Goal: Information Seeking & Learning: Learn about a topic

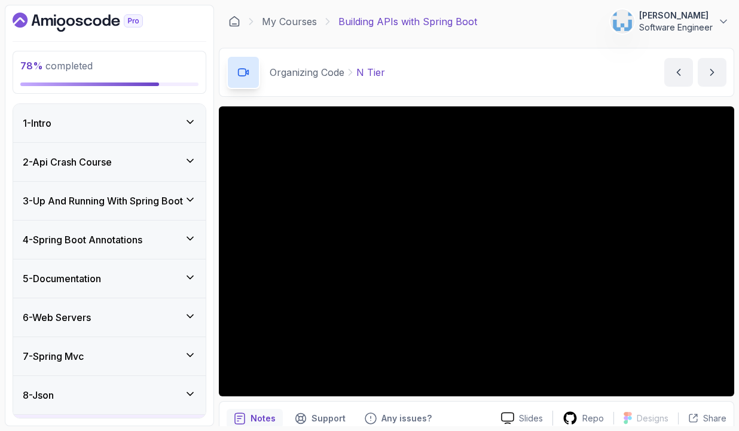
scroll to position [440, 0]
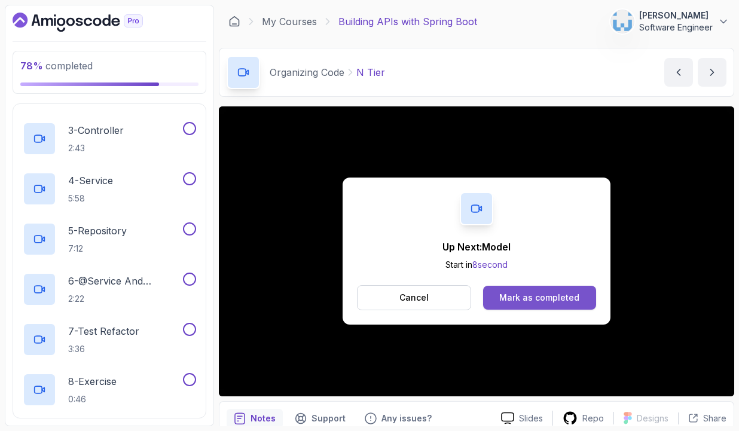
click at [539, 288] on button "Mark as completed" at bounding box center [539, 298] width 113 height 24
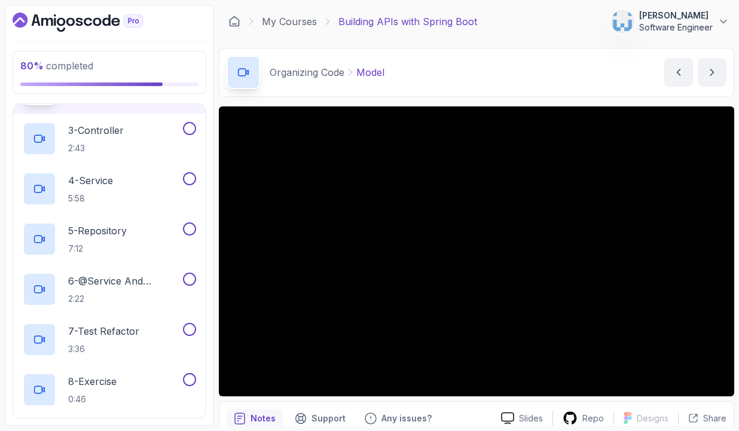
click at [503, 78] on div "Organizing Code Model Model by nelson" at bounding box center [476, 72] width 515 height 49
click at [448, 399] on div "Slides Repo Designs Design not available Share Notes Support Any issues? Slides…" at bounding box center [476, 292] width 515 height 373
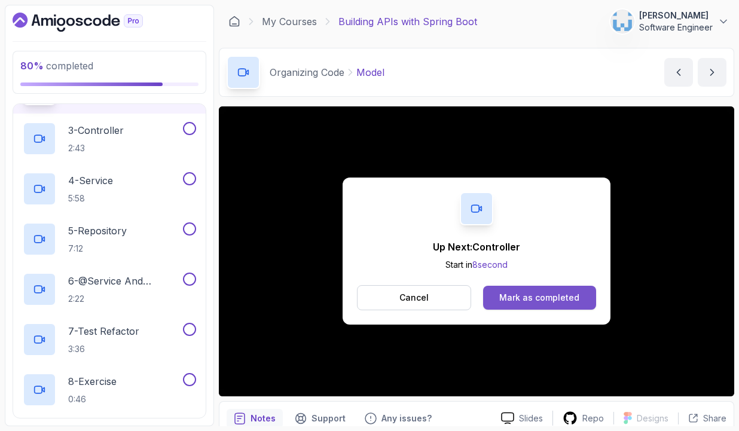
click at [532, 298] on div "Mark as completed" at bounding box center [539, 298] width 80 height 12
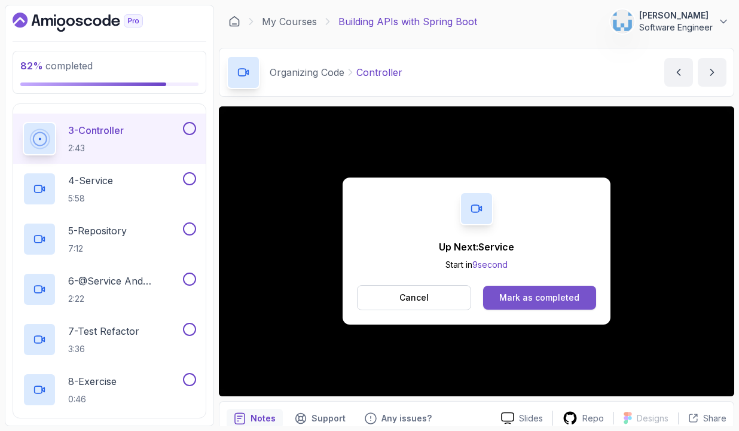
click at [534, 298] on div "Mark as completed" at bounding box center [539, 298] width 80 height 12
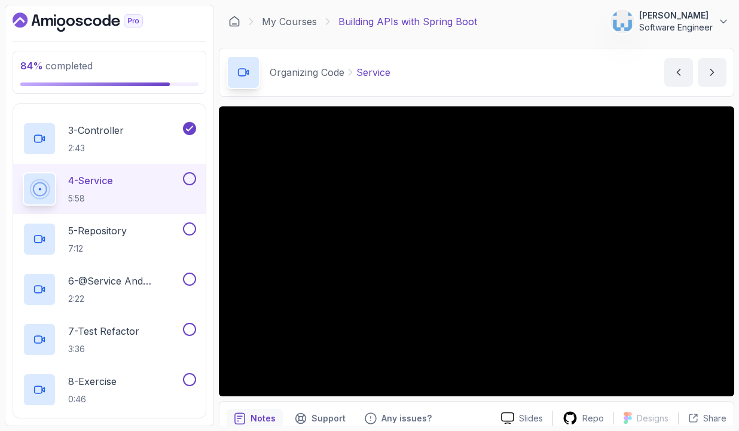
drag, startPoint x: 737, startPoint y: 103, endPoint x: 736, endPoint y: 97, distance: 6.1
click at [736, 97] on section "84 % completed 1 - Intro 2 - Api Crash Course 3 - Up And Running With Spring Bo…" at bounding box center [369, 215] width 739 height 431
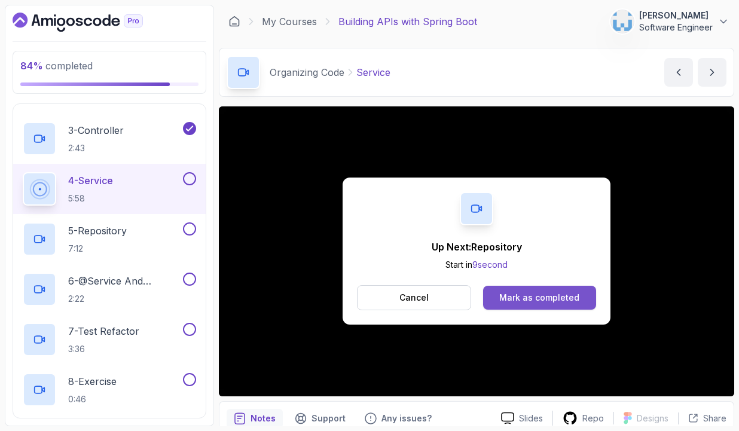
click at [559, 293] on div "Mark as completed" at bounding box center [539, 298] width 80 height 12
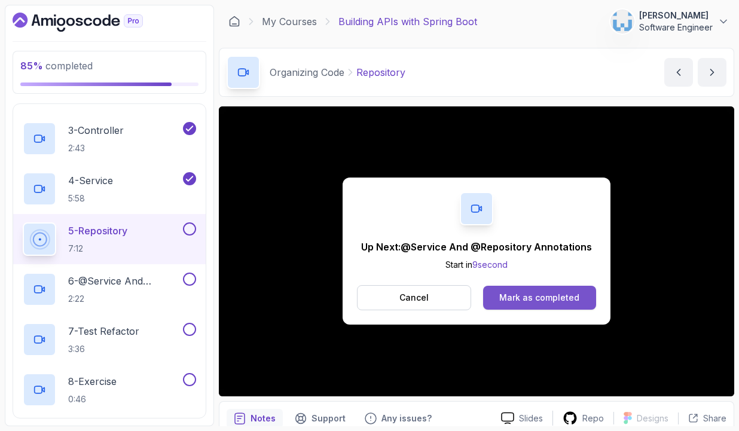
click at [526, 298] on div "Mark as completed" at bounding box center [539, 298] width 80 height 12
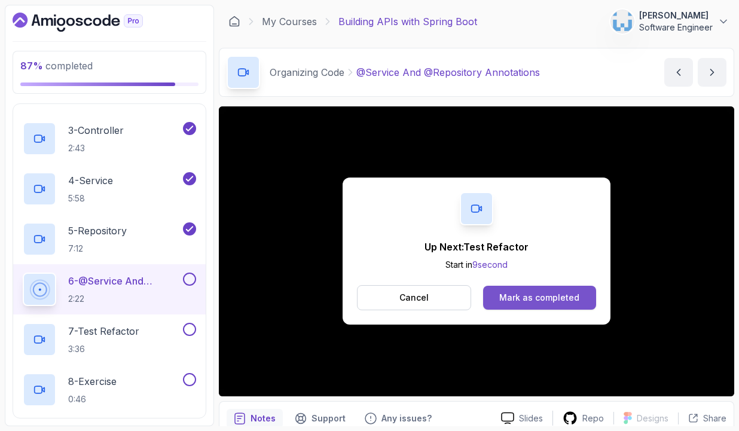
click at [529, 296] on div "Mark as completed" at bounding box center [539, 298] width 80 height 12
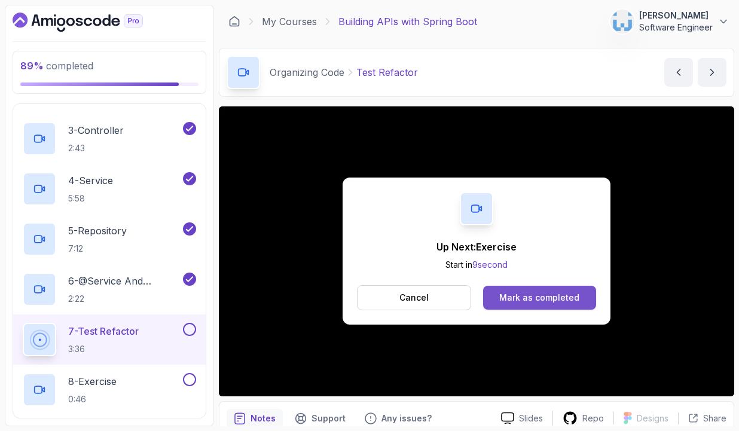
click at [507, 290] on button "Mark as completed" at bounding box center [539, 298] width 113 height 24
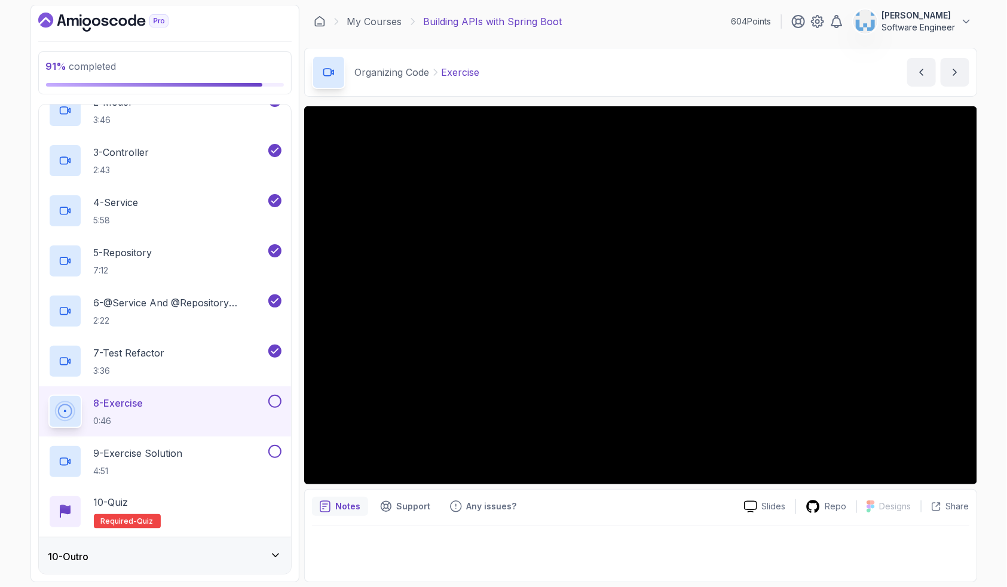
click at [633, 430] on div "Notes Support Any issues?" at bounding box center [523, 506] width 423 height 19
click at [276, 398] on button at bounding box center [274, 401] width 13 height 13
click at [271, 430] on button at bounding box center [274, 451] width 13 height 13
click at [201, 430] on div "10 - Quiz Required- quiz" at bounding box center [164, 511] width 233 height 33
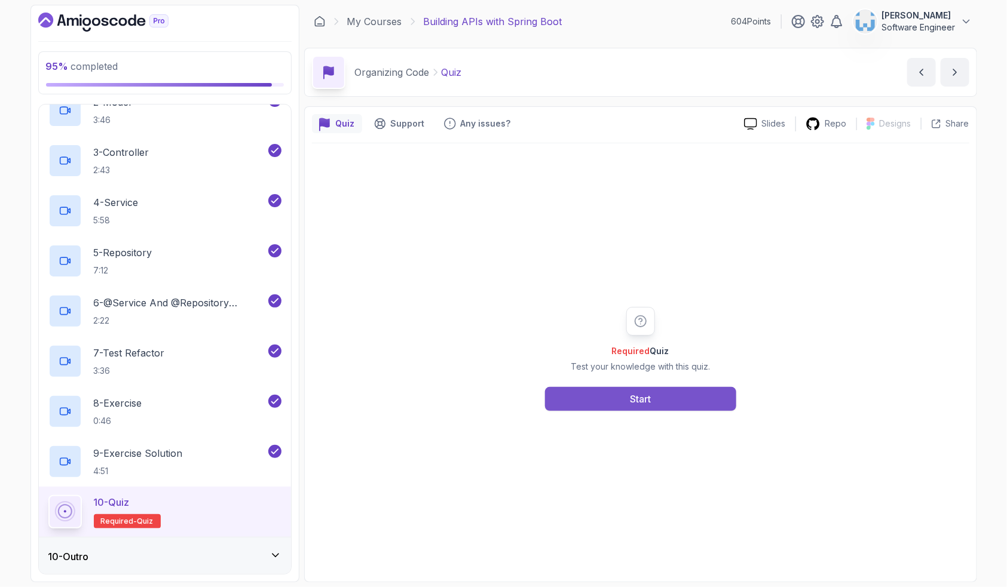
click at [614, 398] on button "Start" at bounding box center [640, 399] width 191 height 24
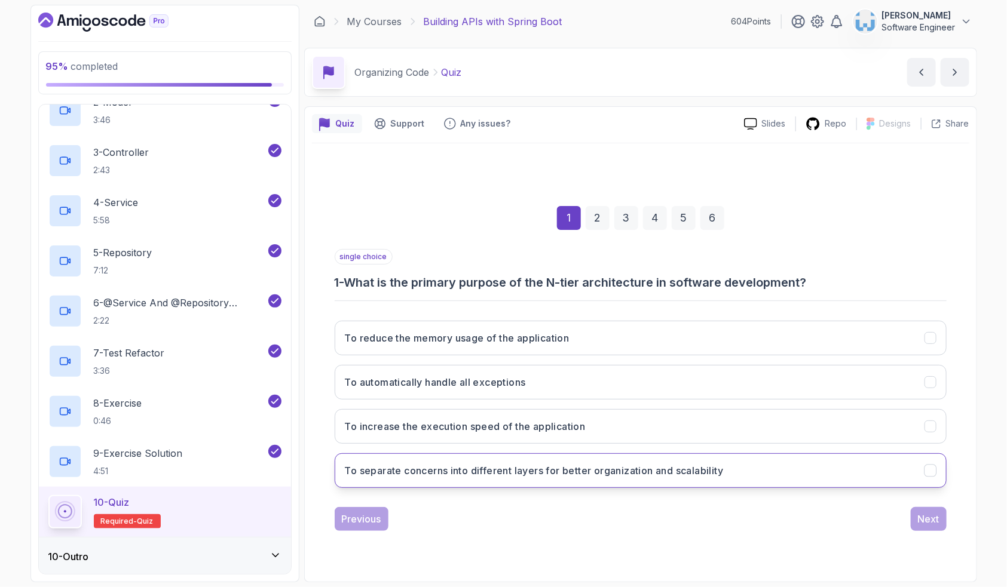
click at [549, 430] on h3 "To separate concerns into different layers for better organization and scalabil…" at bounding box center [534, 471] width 379 height 14
click at [738, 430] on div "Next" at bounding box center [929, 519] width 22 height 14
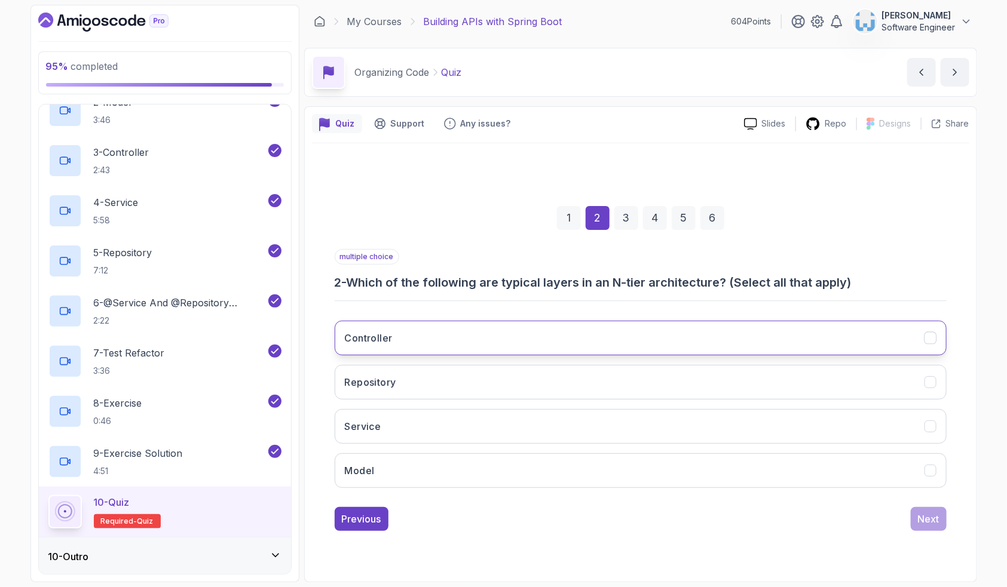
click at [557, 341] on button "Controller" at bounding box center [641, 338] width 612 height 35
click at [472, 374] on button "Repository" at bounding box center [641, 382] width 612 height 35
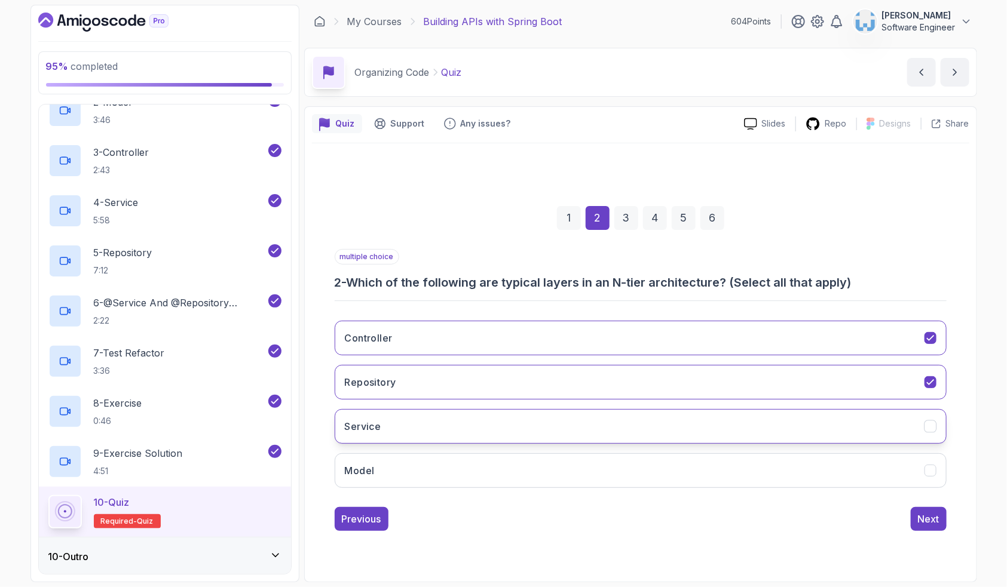
click at [442, 418] on button "Service" at bounding box center [641, 426] width 612 height 35
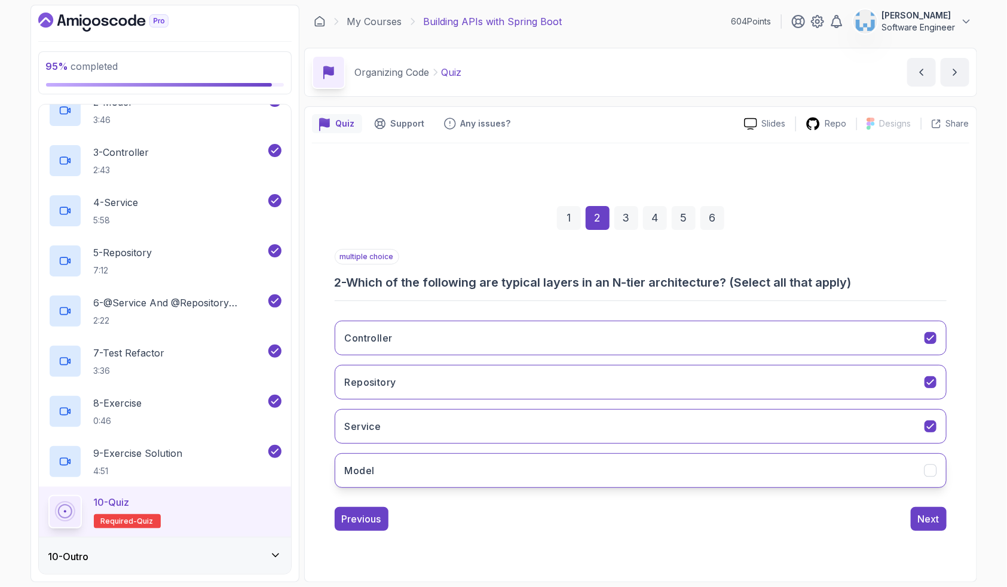
click at [438, 430] on button "Model" at bounding box center [641, 471] width 612 height 35
click at [738, 430] on div "Next" at bounding box center [929, 519] width 22 height 14
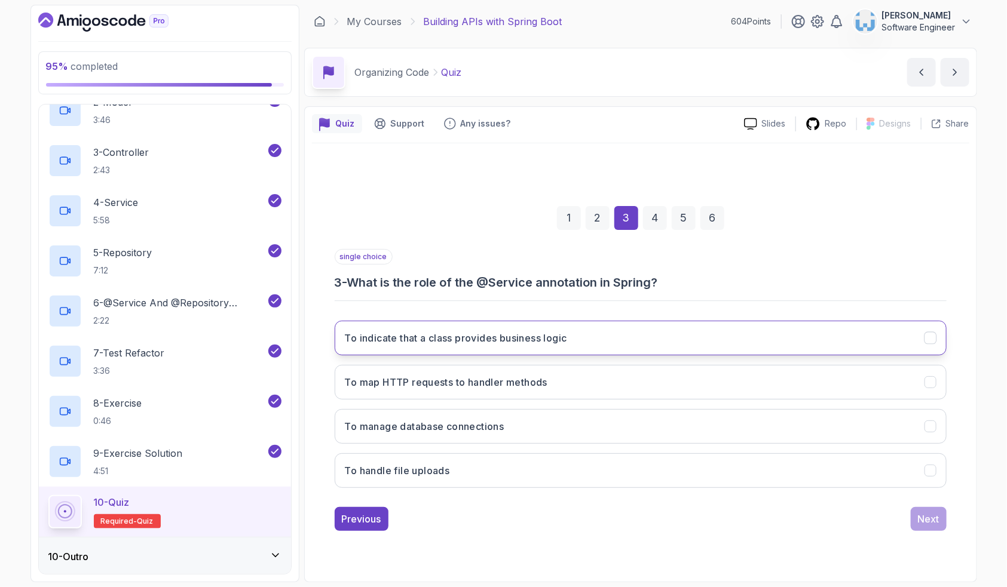
click at [488, 347] on button "To indicate that a class provides business logic" at bounding box center [641, 338] width 612 height 35
click at [738, 430] on div "Next" at bounding box center [929, 519] width 22 height 14
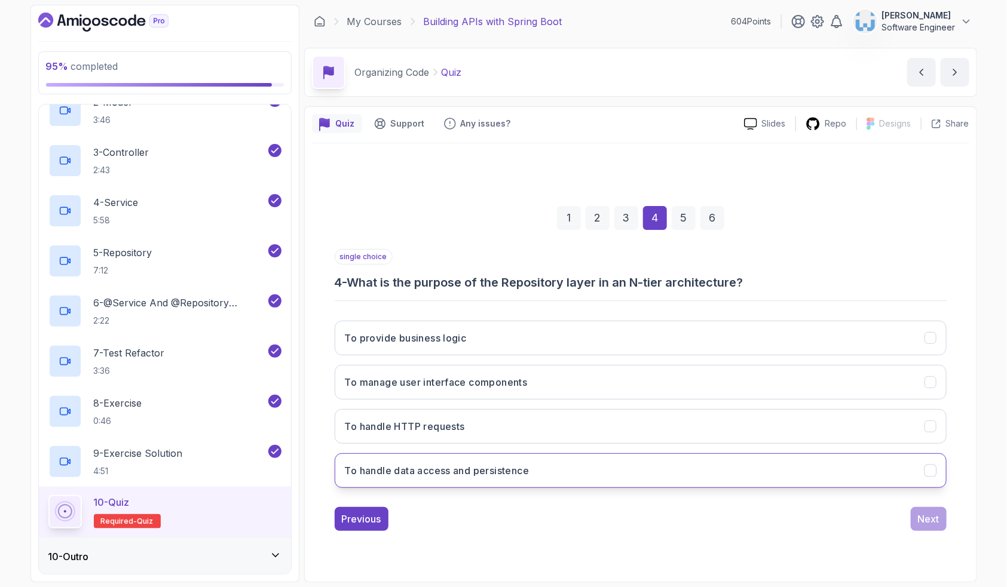
click at [451, 430] on h3 "To handle data access and persistence" at bounding box center [437, 471] width 185 height 14
click at [738, 430] on div "Next" at bounding box center [929, 519] width 22 height 14
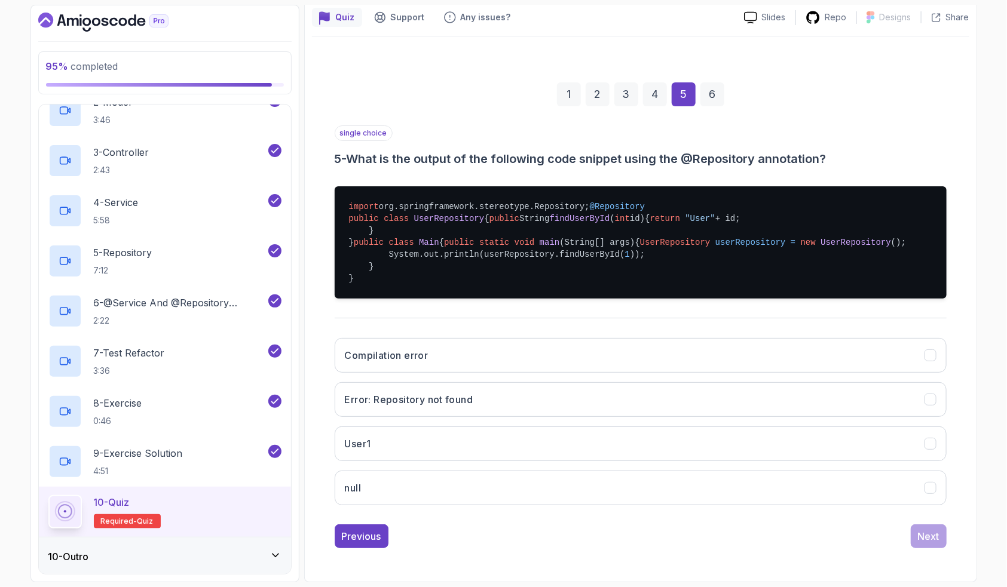
scroll to position [195, 0]
click at [506, 430] on button "User1" at bounding box center [641, 444] width 612 height 35
click at [738, 430] on div "Next" at bounding box center [929, 536] width 22 height 14
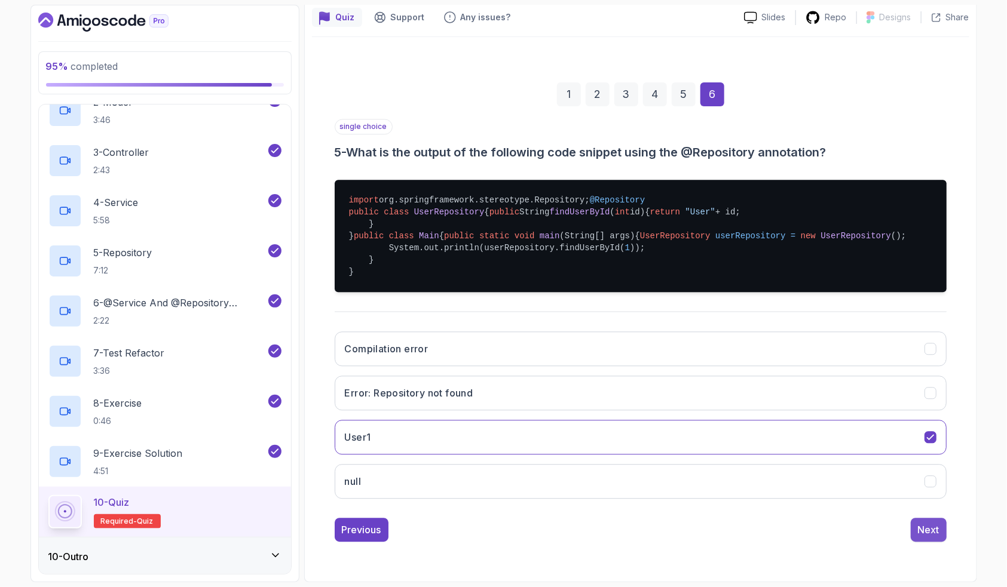
scroll to position [0, 0]
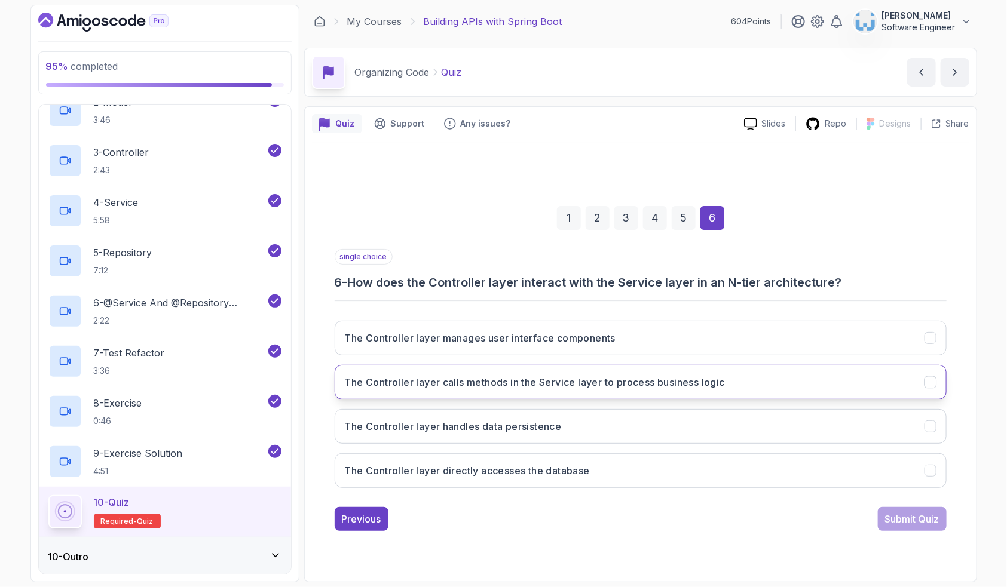
click at [504, 382] on h3 "The Controller layer calls methods in the Service layer to process business log…" at bounding box center [535, 382] width 380 height 14
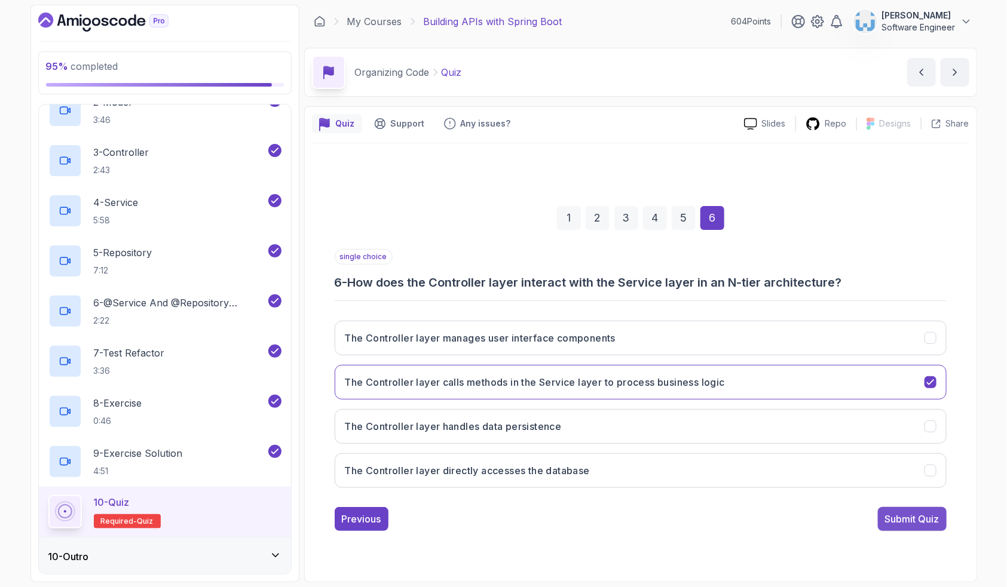
click at [738, 430] on div "Submit Quiz" at bounding box center [912, 519] width 54 height 14
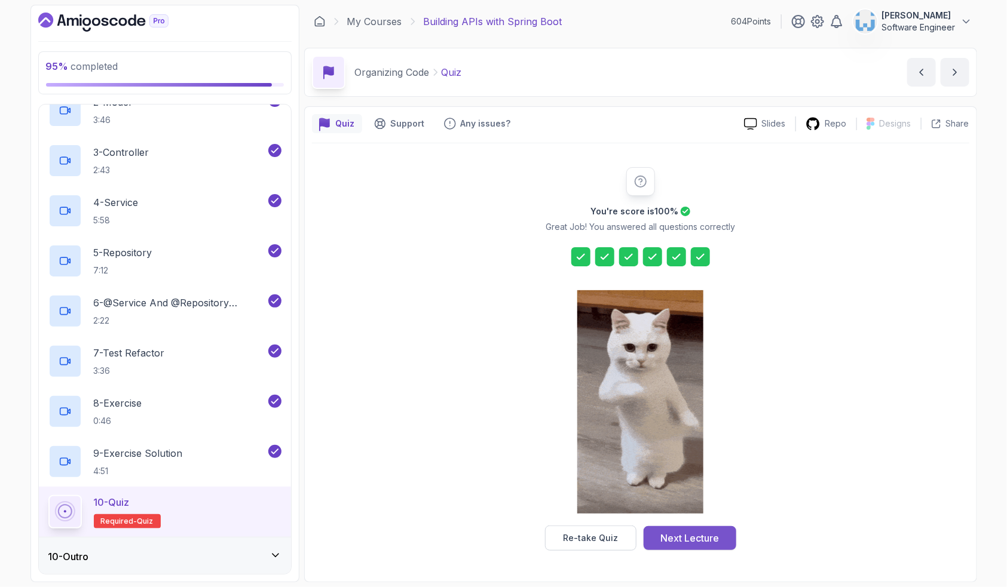
click at [711, 430] on div "Next Lecture" at bounding box center [689, 538] width 59 height 14
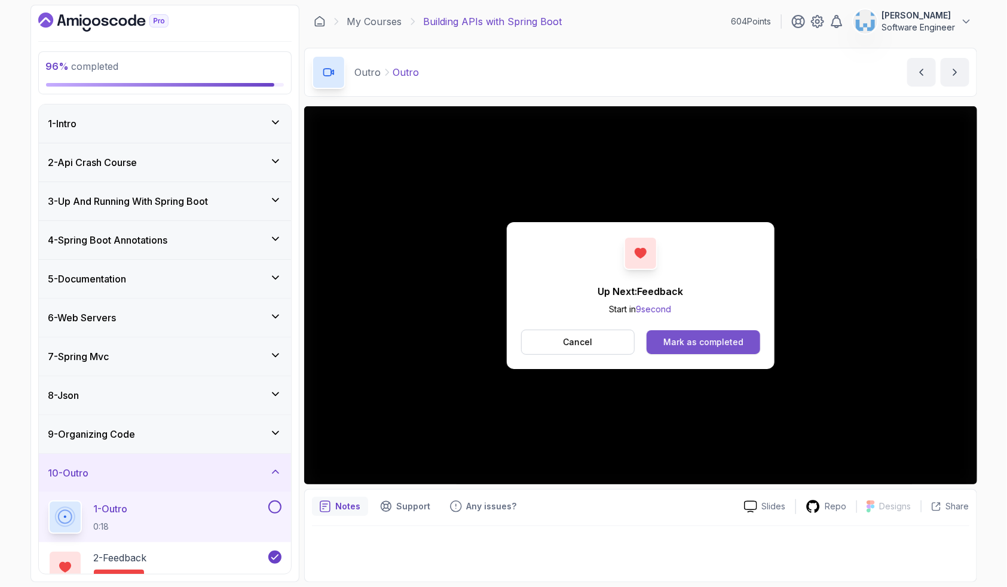
click at [691, 340] on div "Mark as completed" at bounding box center [703, 342] width 80 height 12
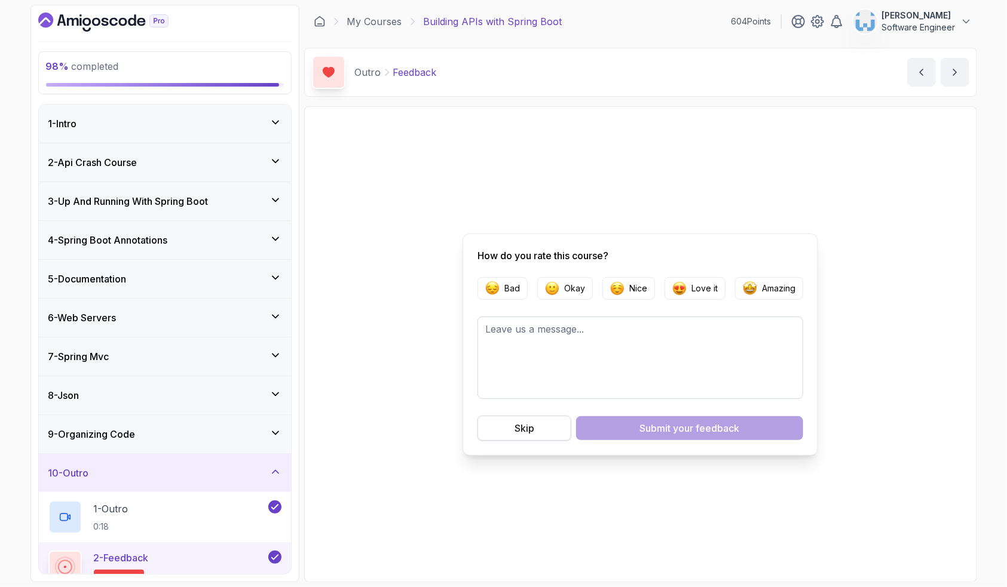
click at [555, 425] on button "Skip" at bounding box center [524, 428] width 94 height 25
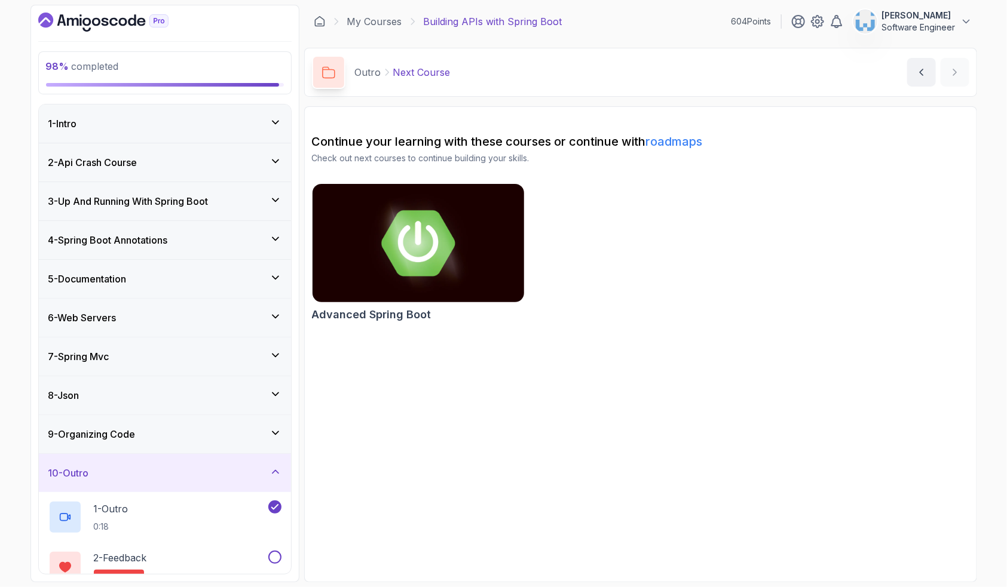
click at [432, 221] on img at bounding box center [418, 243] width 222 height 124
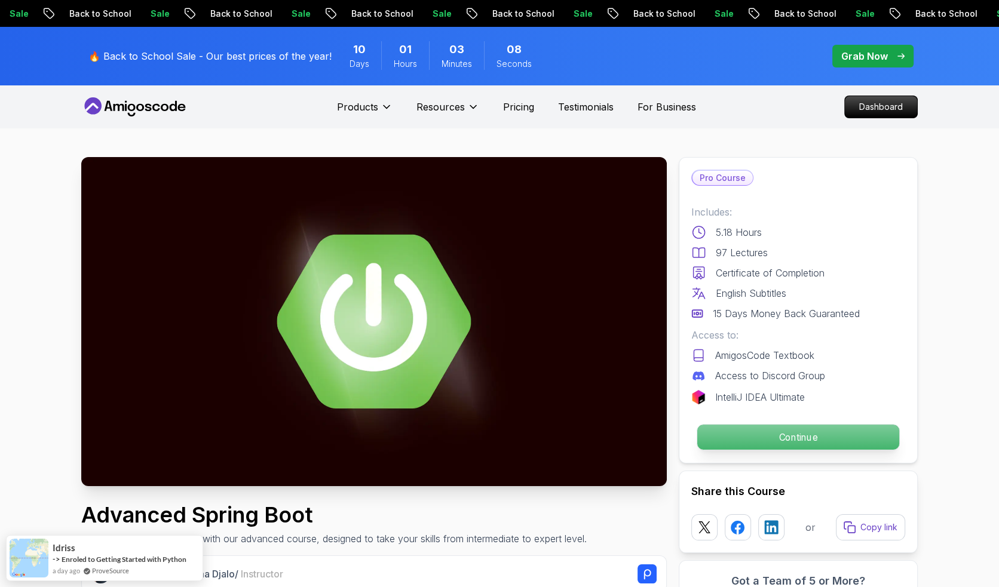
click at [828, 428] on p "Continue" at bounding box center [798, 437] width 202 height 25
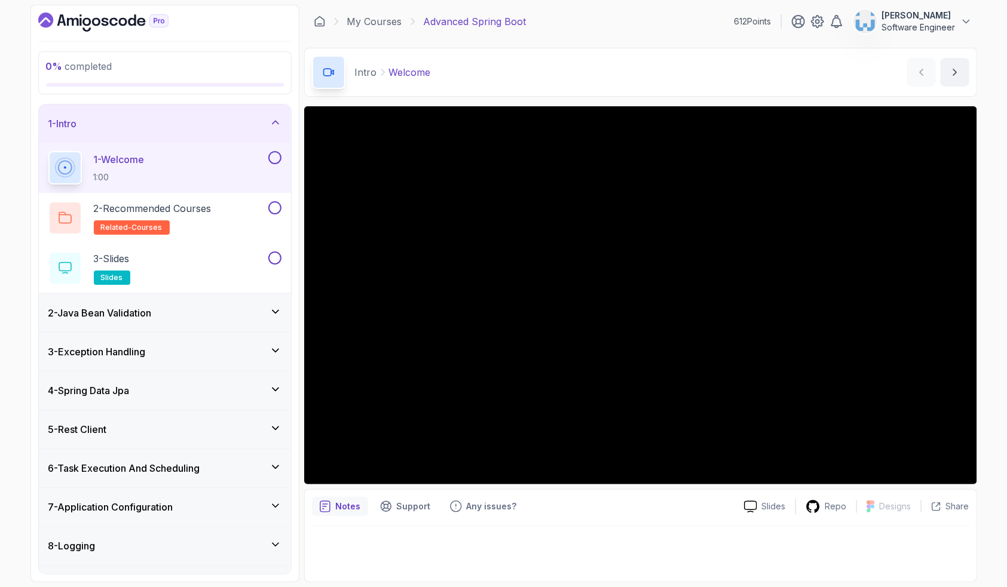
click at [275, 310] on icon at bounding box center [276, 312] width 12 height 12
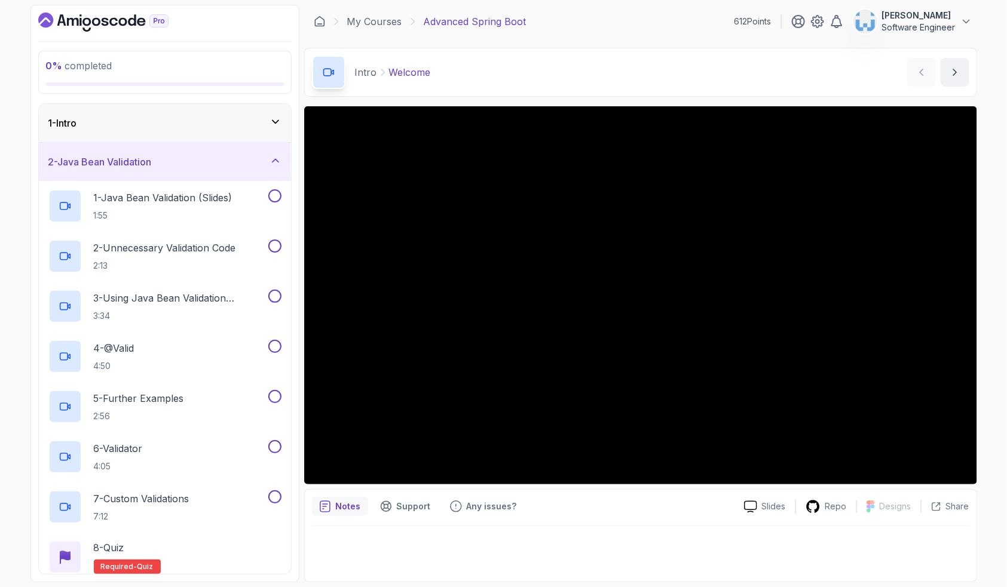
click at [277, 163] on icon at bounding box center [276, 161] width 12 height 12
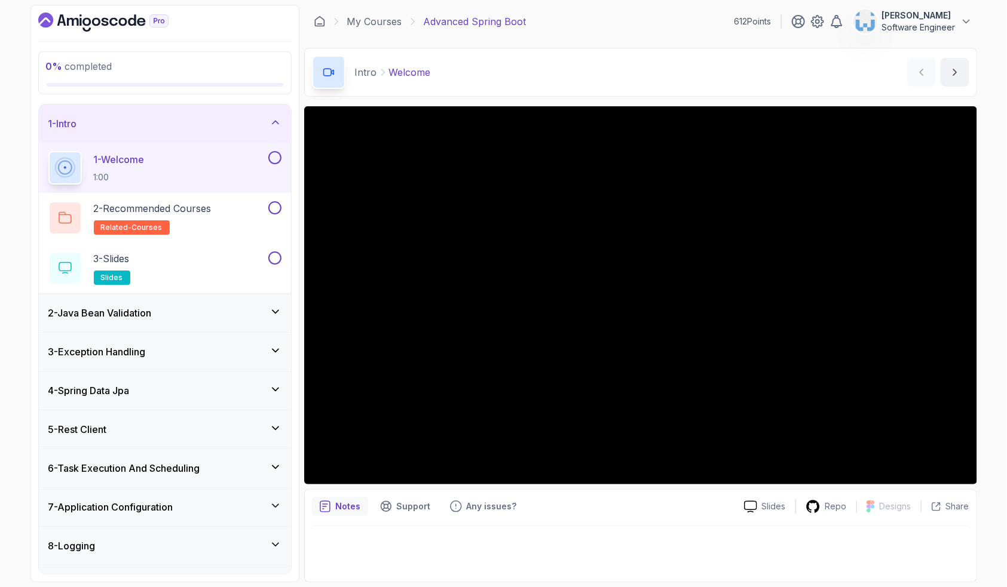
click at [997, 90] on div "0 % completed 1 - Intro 1 - Welcome 1:00 2 - Recommended Courses related-course…" at bounding box center [503, 293] width 1007 height 587
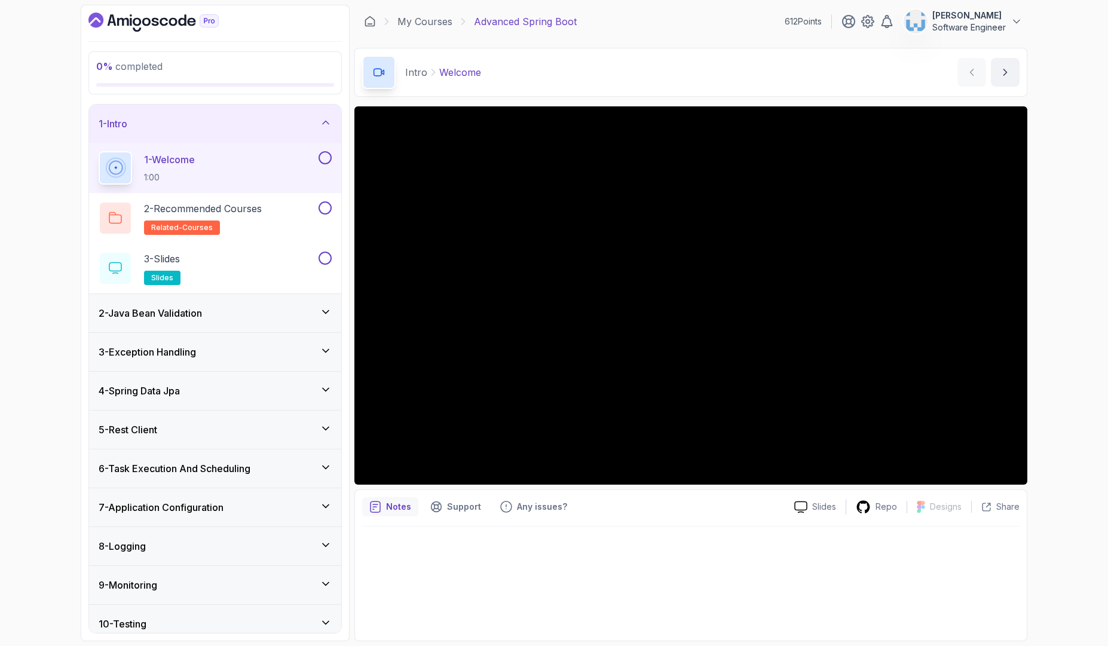
click at [25, 394] on div "0 % completed 1 - Intro 1 - Welcome 1:00 2 - Recommended Courses related-course…" at bounding box center [554, 323] width 1108 height 646
click at [330, 121] on icon at bounding box center [326, 123] width 12 height 12
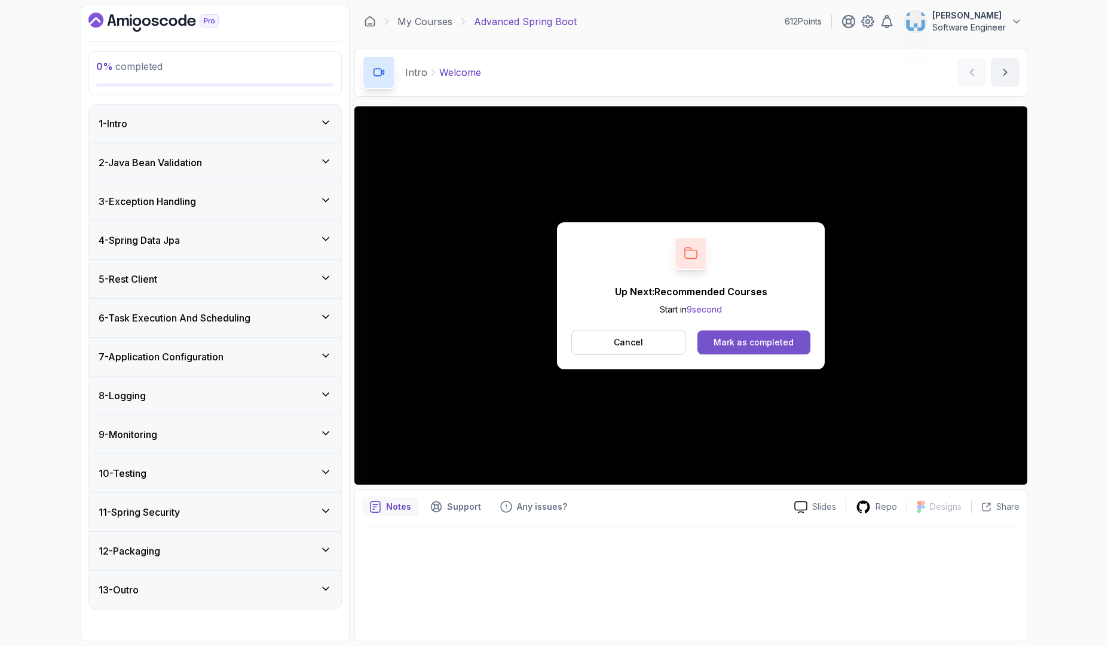
click at [764, 339] on div "Mark as completed" at bounding box center [754, 342] width 80 height 12
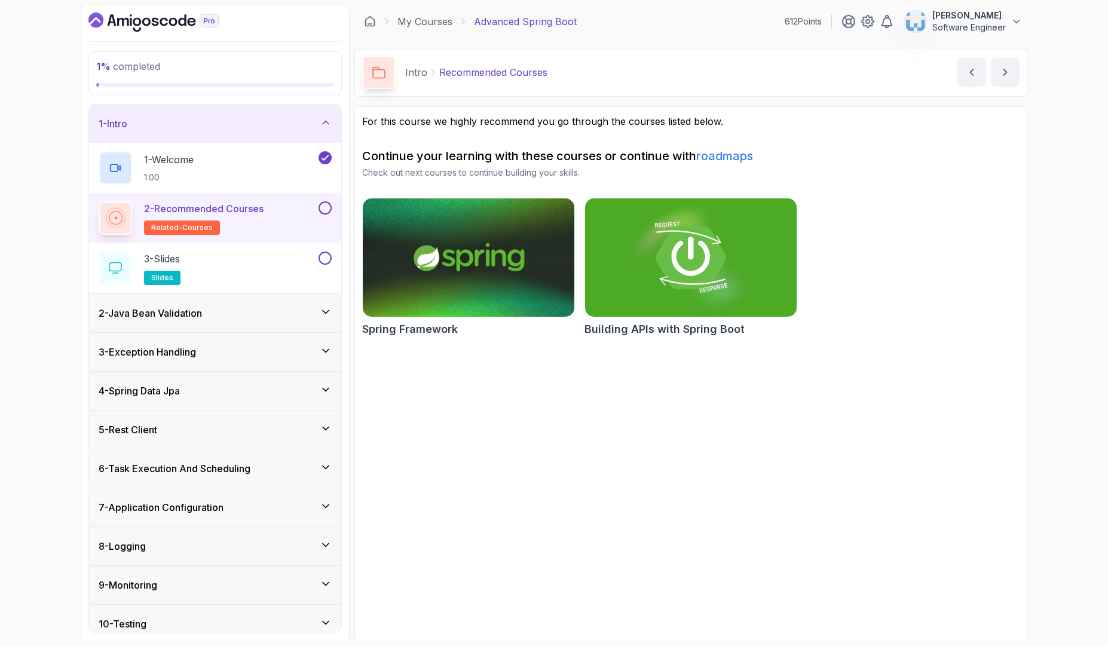
click at [329, 209] on button at bounding box center [325, 207] width 13 height 13
click at [711, 293] on img at bounding box center [691, 257] width 222 height 124
click at [434, 242] on img at bounding box center [468, 257] width 222 height 124
click at [717, 157] on link "roadmaps" at bounding box center [724, 156] width 57 height 14
click at [290, 265] on div "3 - Slides slides" at bounding box center [208, 268] width 218 height 33
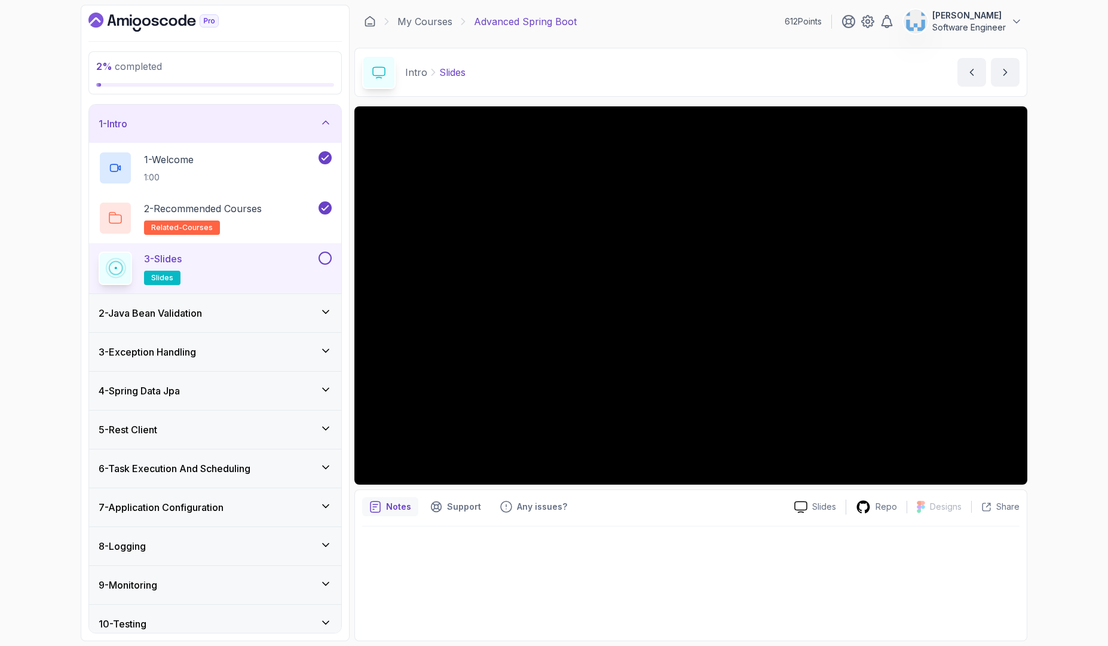
click at [322, 261] on button at bounding box center [325, 258] width 13 height 13
click at [296, 317] on div "2 - Java Bean Validation" at bounding box center [215, 313] width 233 height 14
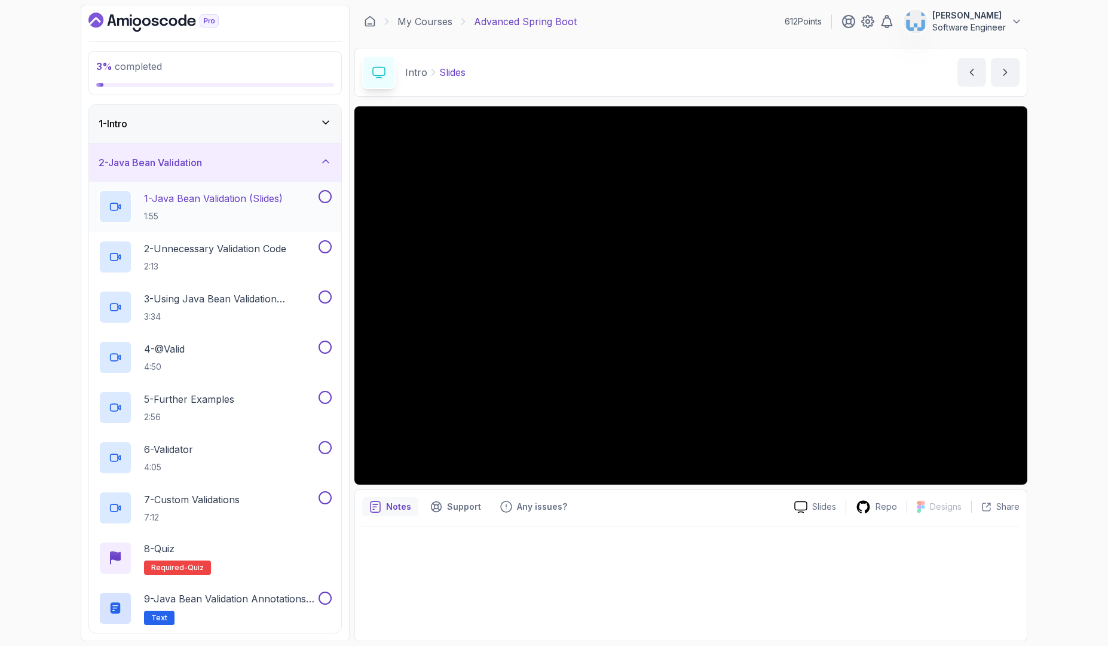
click at [255, 198] on p "1 - Java Bean Validation (Slides)" at bounding box center [213, 198] width 139 height 14
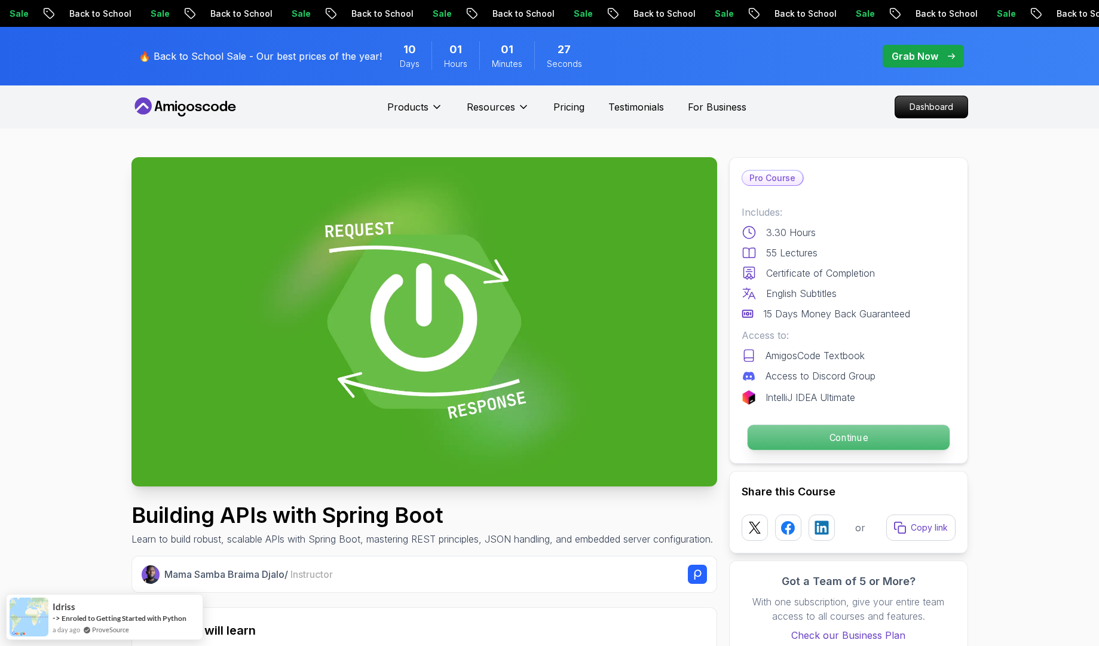
click at [831, 431] on p "Continue" at bounding box center [848, 437] width 202 height 25
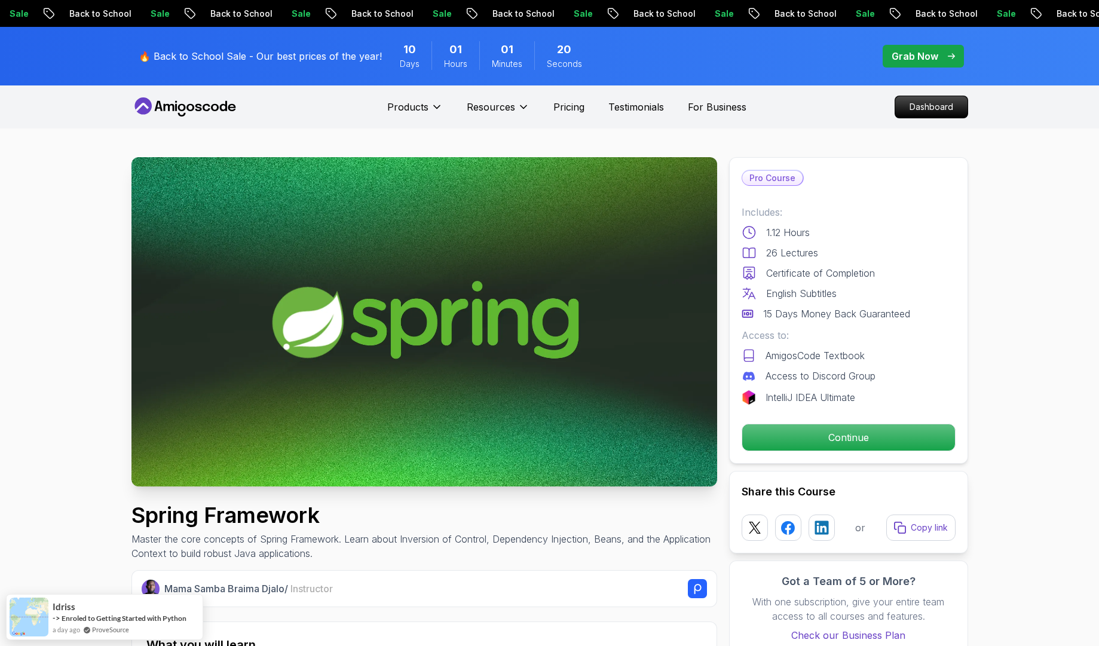
click at [833, 432] on p "Continue" at bounding box center [848, 437] width 202 height 25
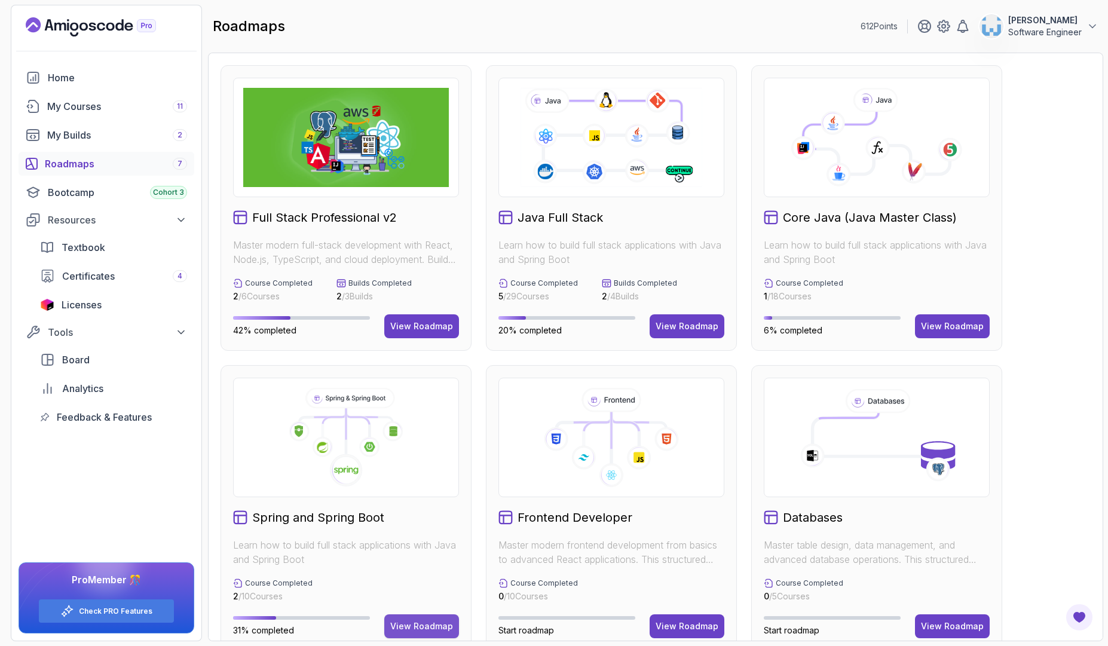
click at [428, 628] on div "View Roadmap" at bounding box center [421, 626] width 63 height 12
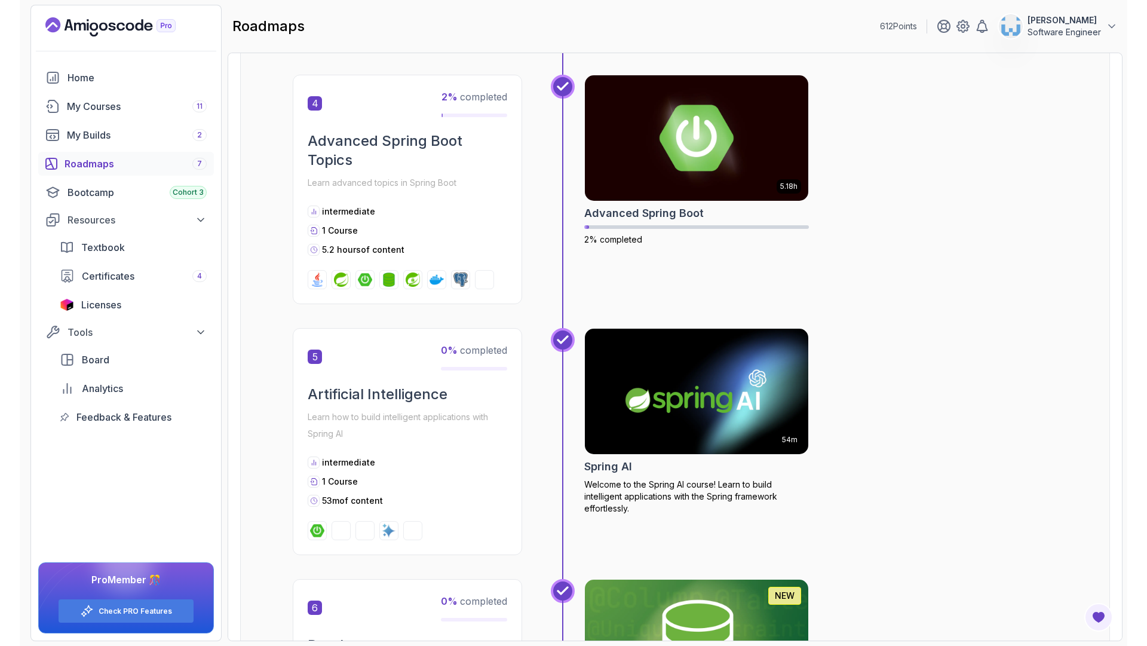
scroll to position [1004, 0]
